Goal: Check status: Check status

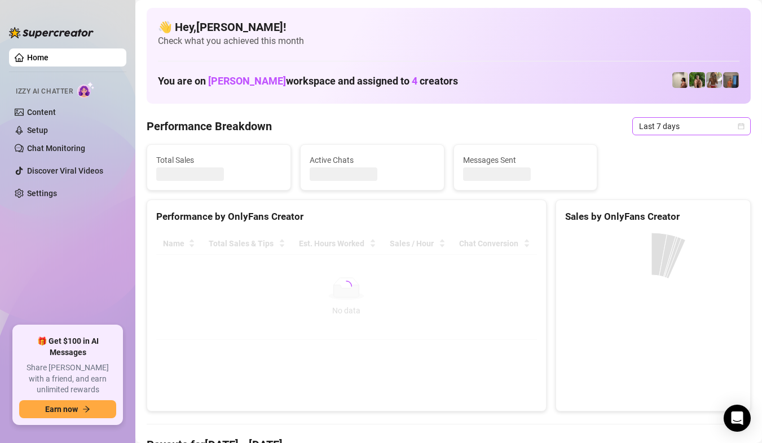
click at [734, 130] on div "Last 7 days" at bounding box center [691, 126] width 118 height 18
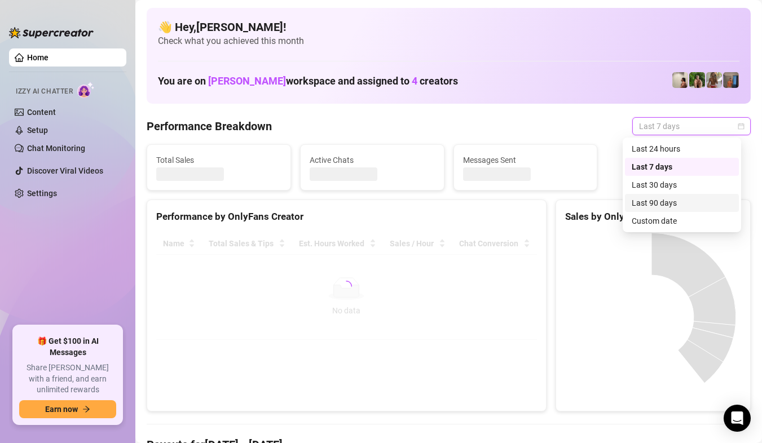
click at [666, 220] on div "Custom date" at bounding box center [681, 221] width 100 height 12
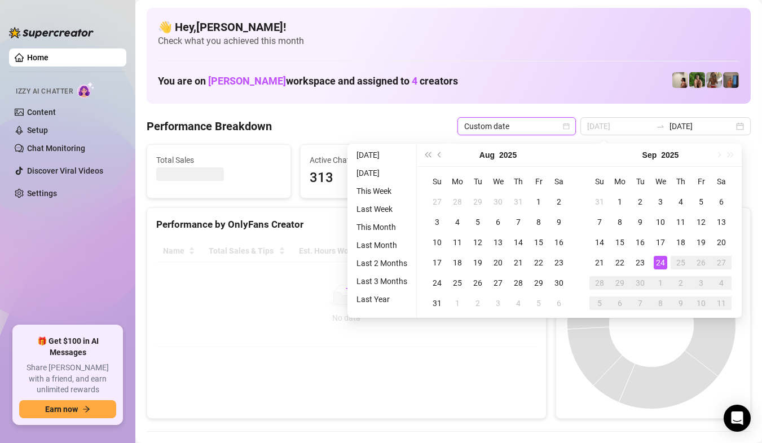
click at [660, 263] on div "24" at bounding box center [660, 263] width 14 height 14
type input "[DATE]"
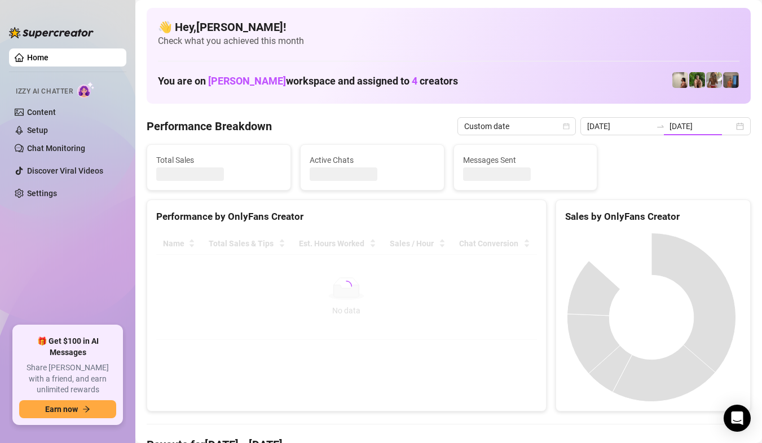
type input "[DATE]"
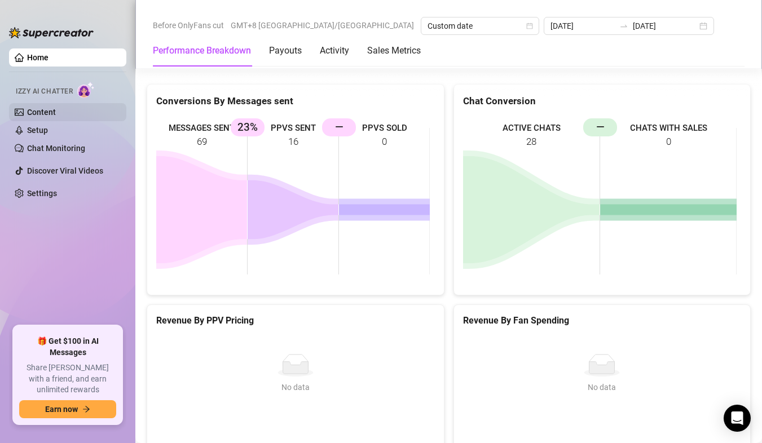
scroll to position [1645, 0]
